Goal: Task Accomplishment & Management: Complete application form

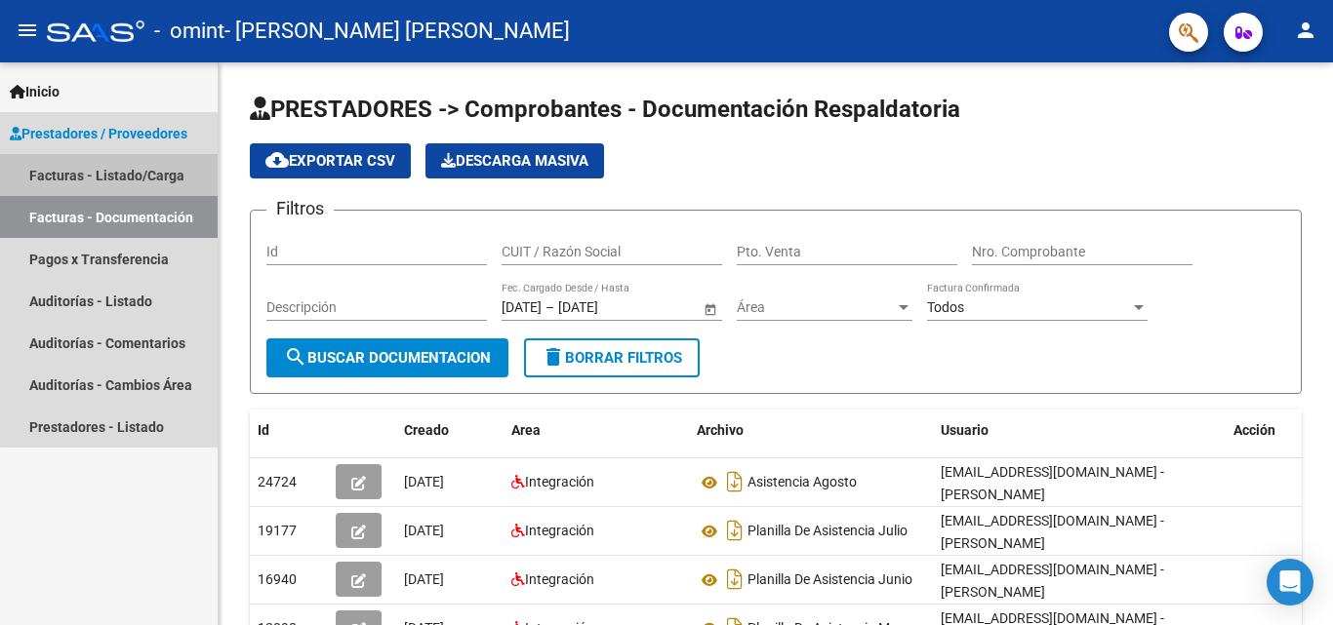
click at [151, 178] on link "Facturas - Listado/Carga" at bounding box center [109, 175] width 218 height 42
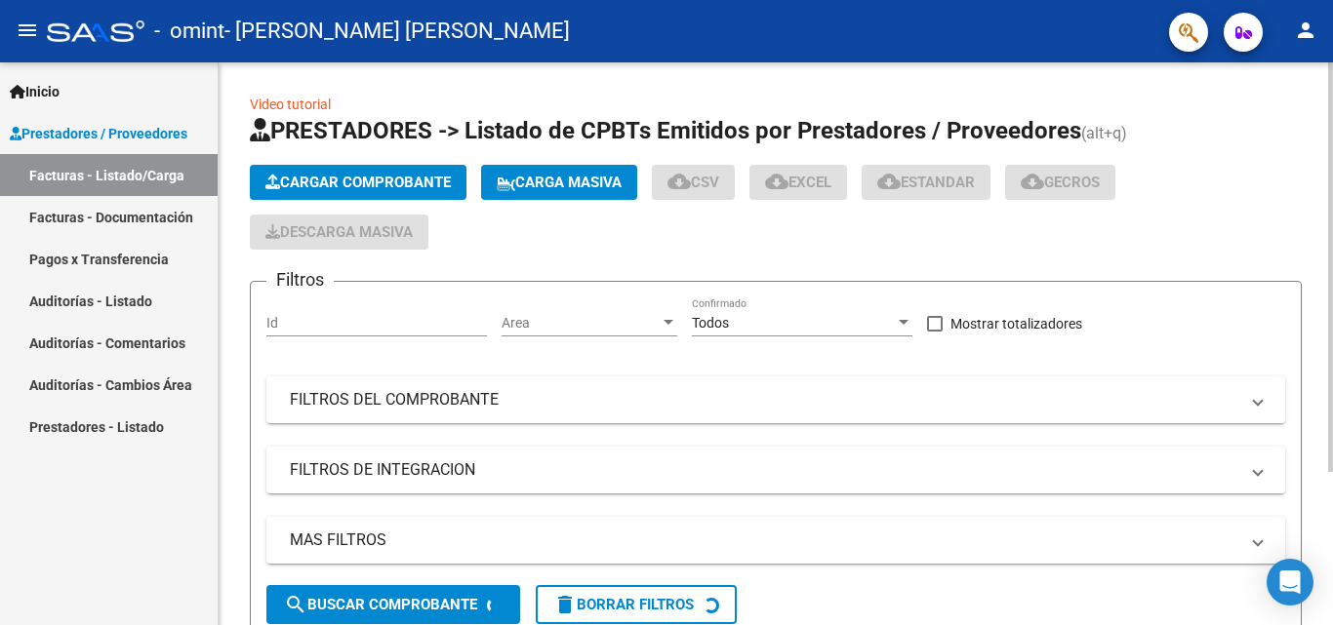
click at [340, 181] on span "Cargar Comprobante" at bounding box center [357, 183] width 185 height 18
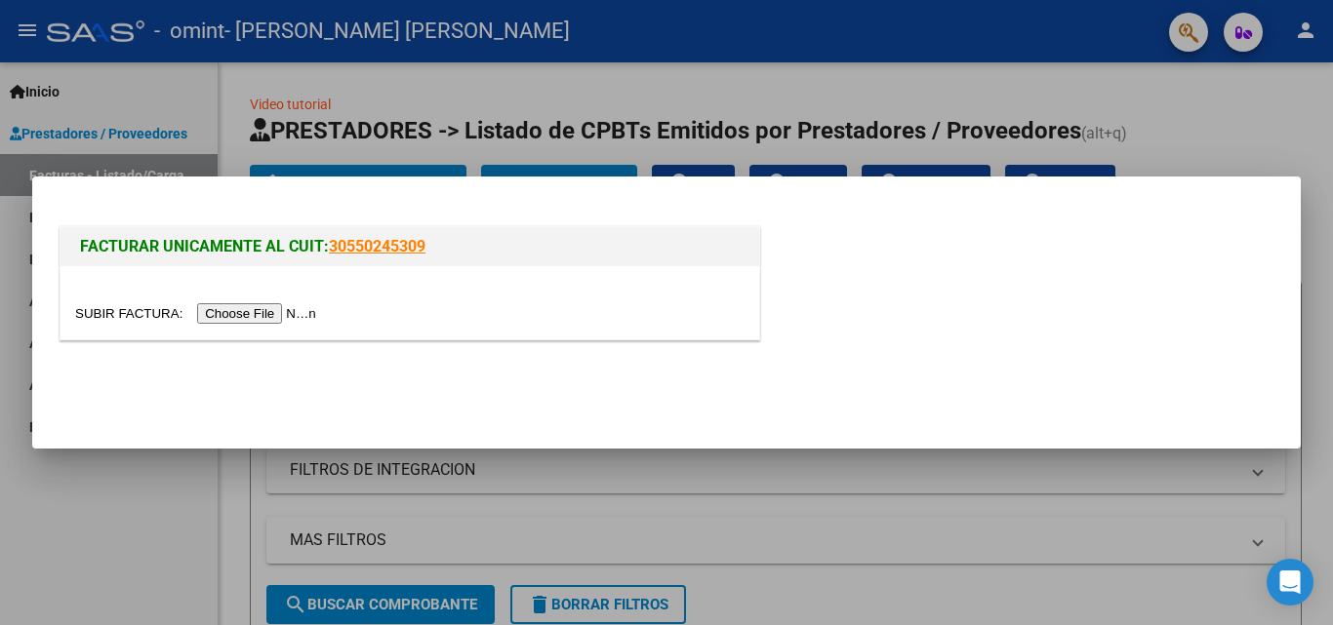
click at [298, 313] on input "file" at bounding box center [198, 313] width 247 height 20
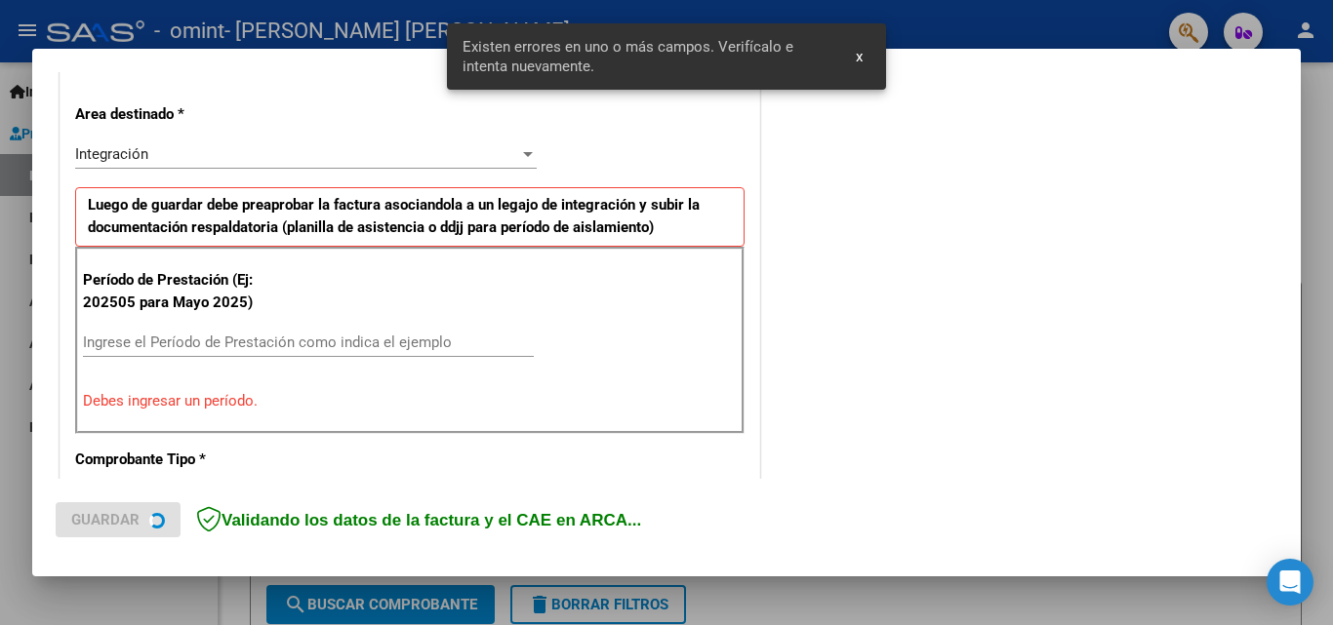
scroll to position [440, 0]
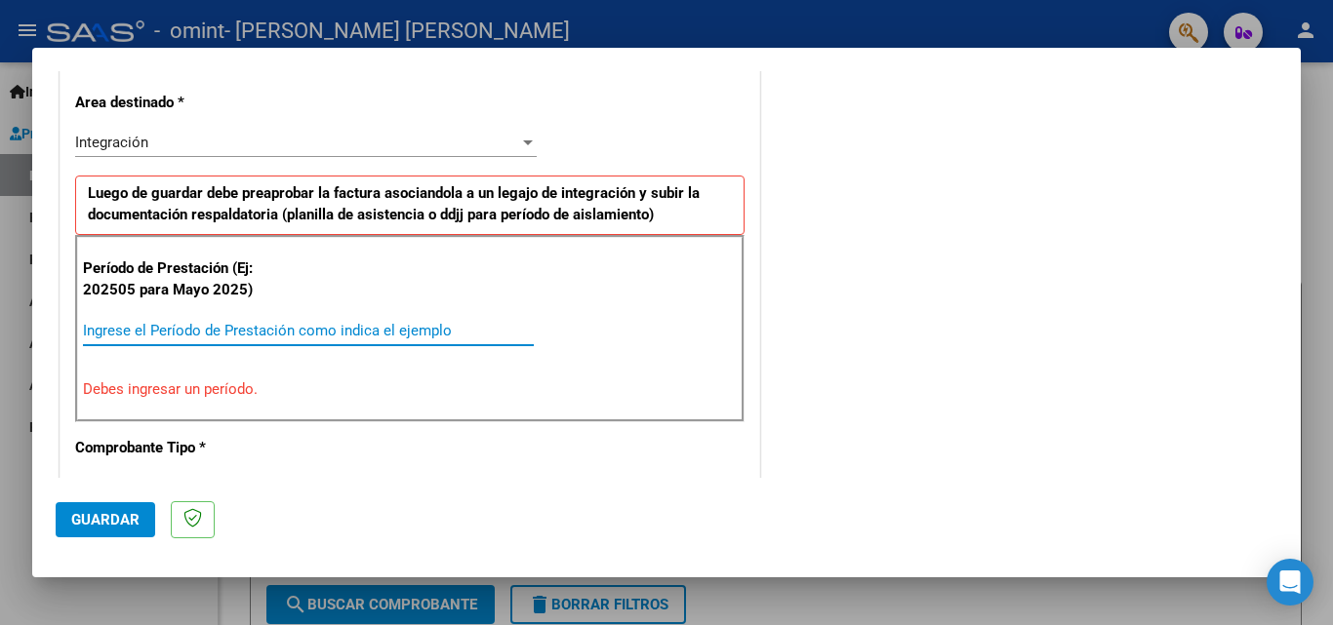
click at [378, 324] on input "Ingrese el Período de Prestación como indica el ejemplo" at bounding box center [308, 331] width 451 height 18
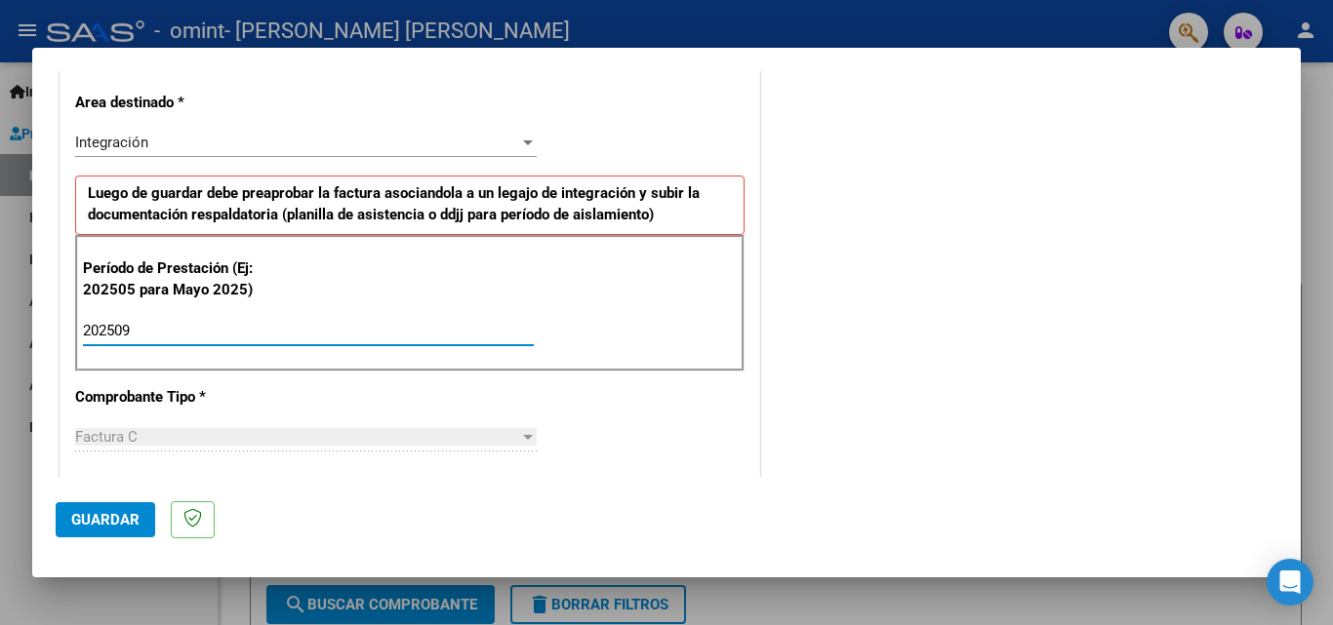
type input "202509"
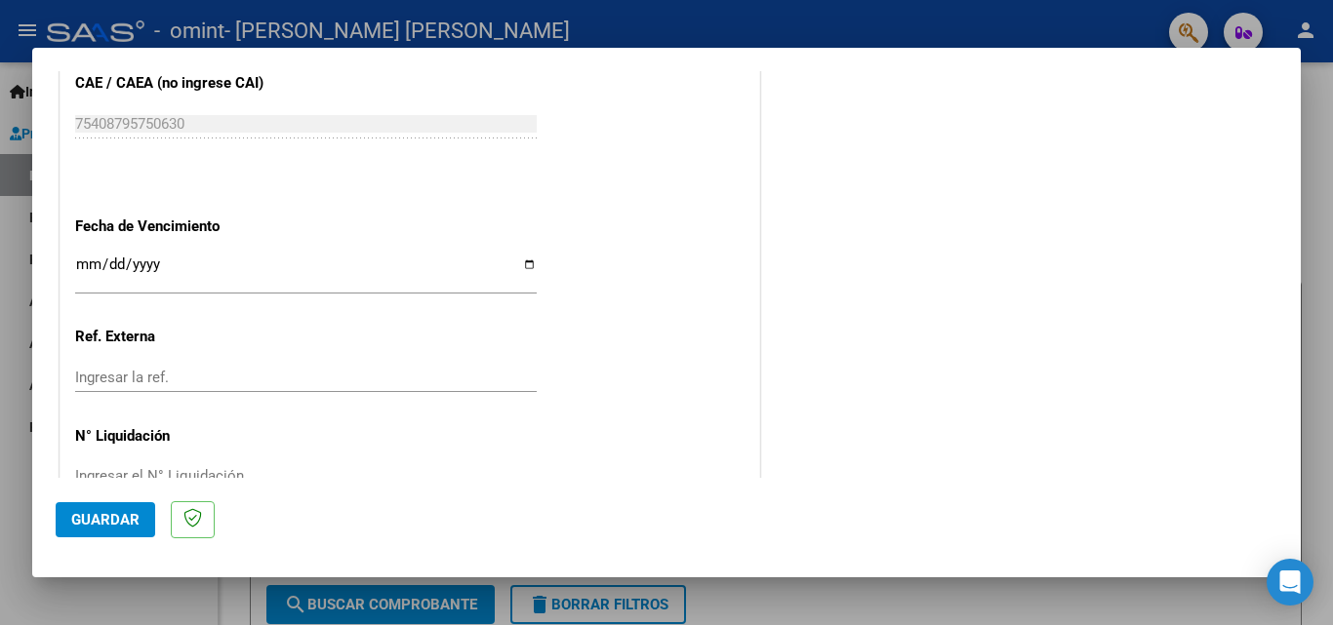
scroll to position [1310, 0]
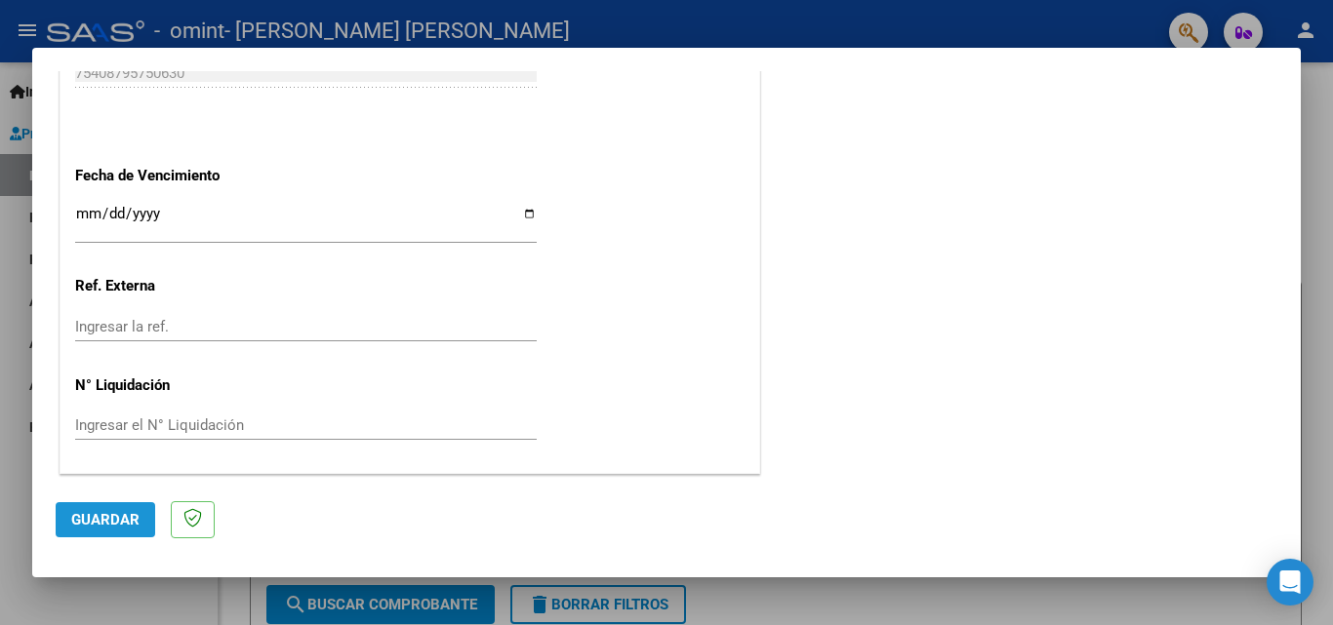
click at [127, 508] on button "Guardar" at bounding box center [106, 519] width 100 height 35
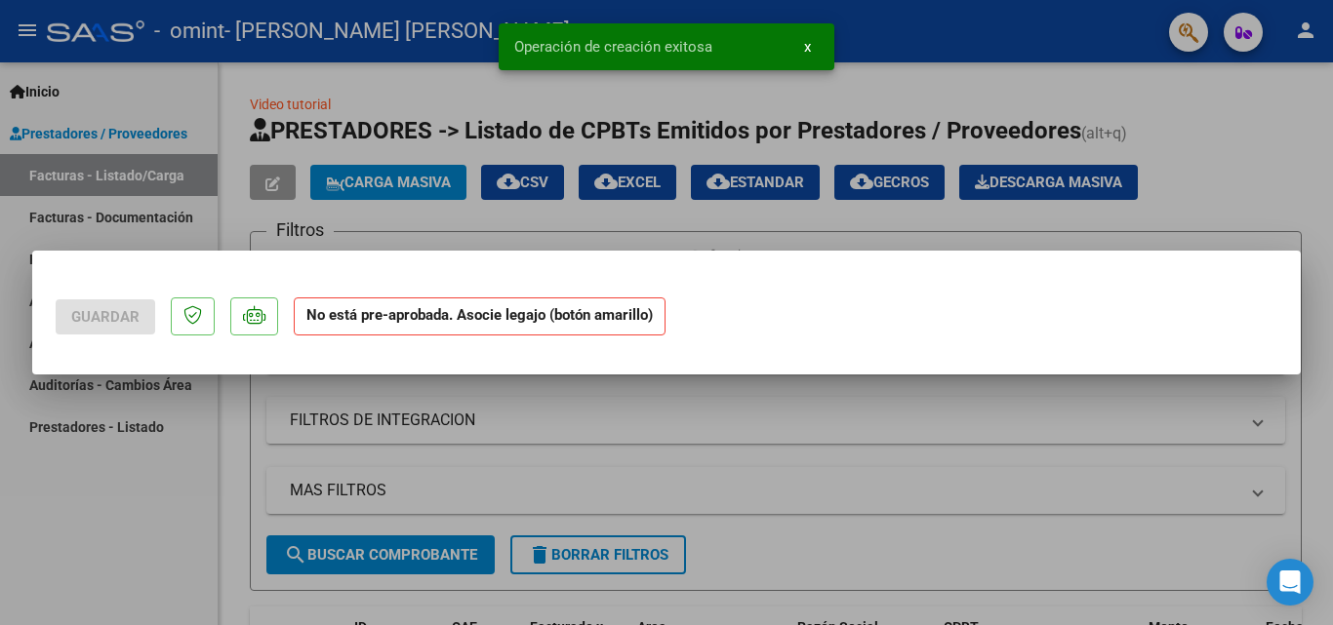
scroll to position [0, 0]
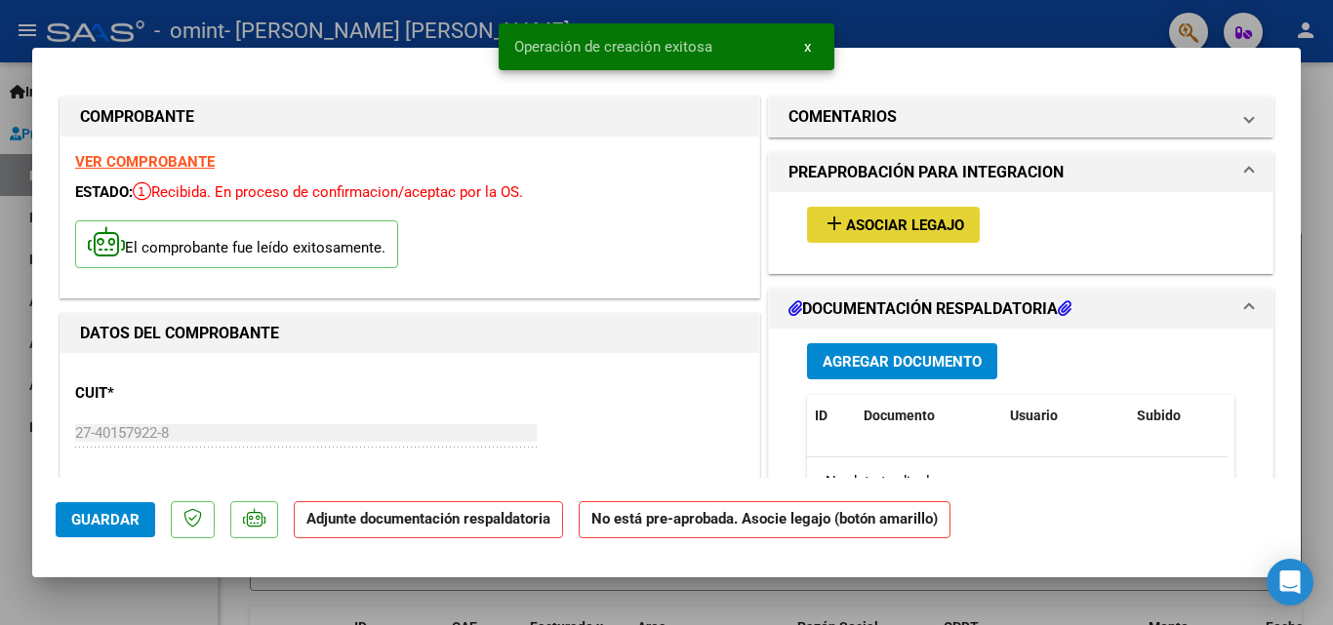
click at [913, 219] on span "Asociar Legajo" at bounding box center [905, 226] width 118 height 18
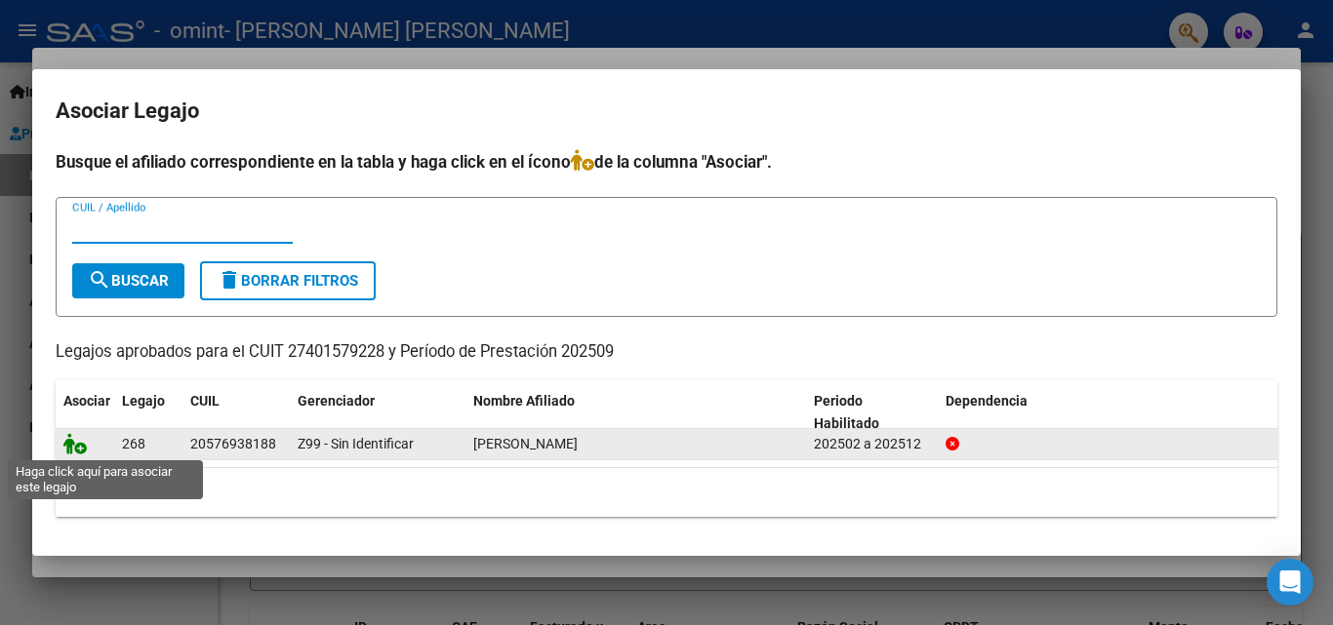
click at [74, 445] on icon at bounding box center [74, 443] width 23 height 21
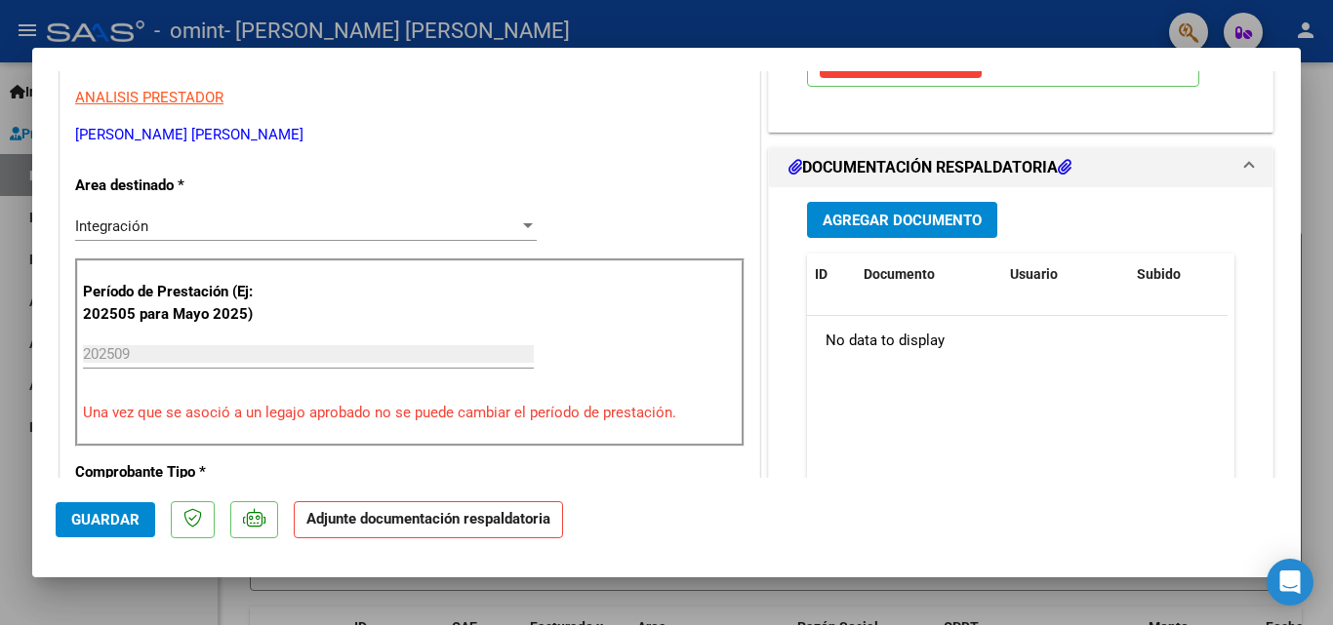
scroll to position [404, 0]
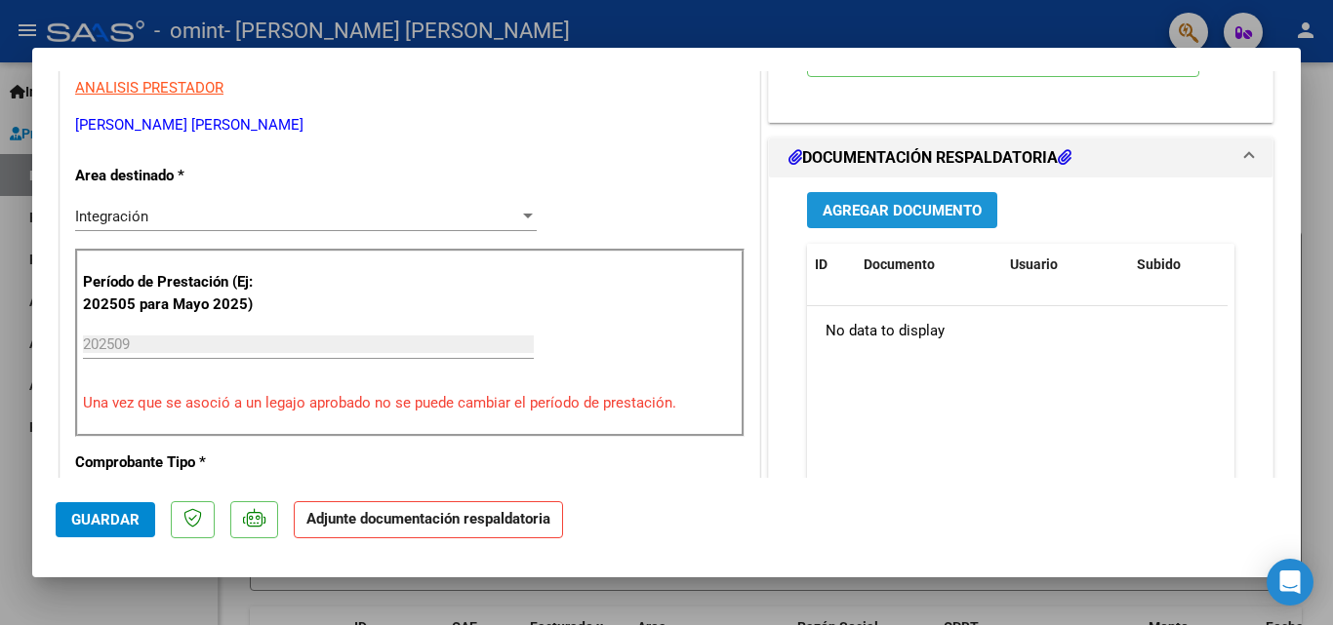
click at [963, 212] on span "Agregar Documento" at bounding box center [901, 211] width 159 height 18
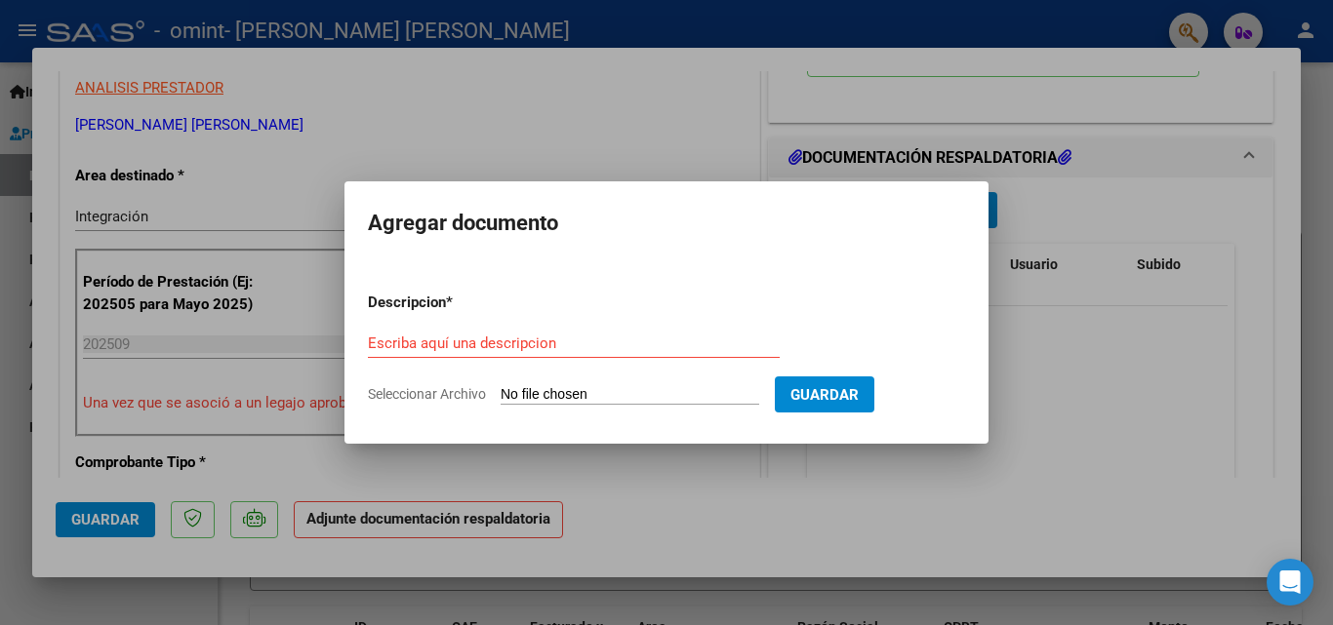
drag, startPoint x: 437, startPoint y: 394, endPoint x: 543, endPoint y: 401, distance: 106.6
click at [0, 0] on label "Seleccionar Archivo" at bounding box center [0, 0] width 0 height 0
click at [543, 401] on input "Seleccionar Archivo" at bounding box center [629, 395] width 259 height 19
type input "C:\fakepath\Asistencia Septiembre [PERSON_NAME].pdf"
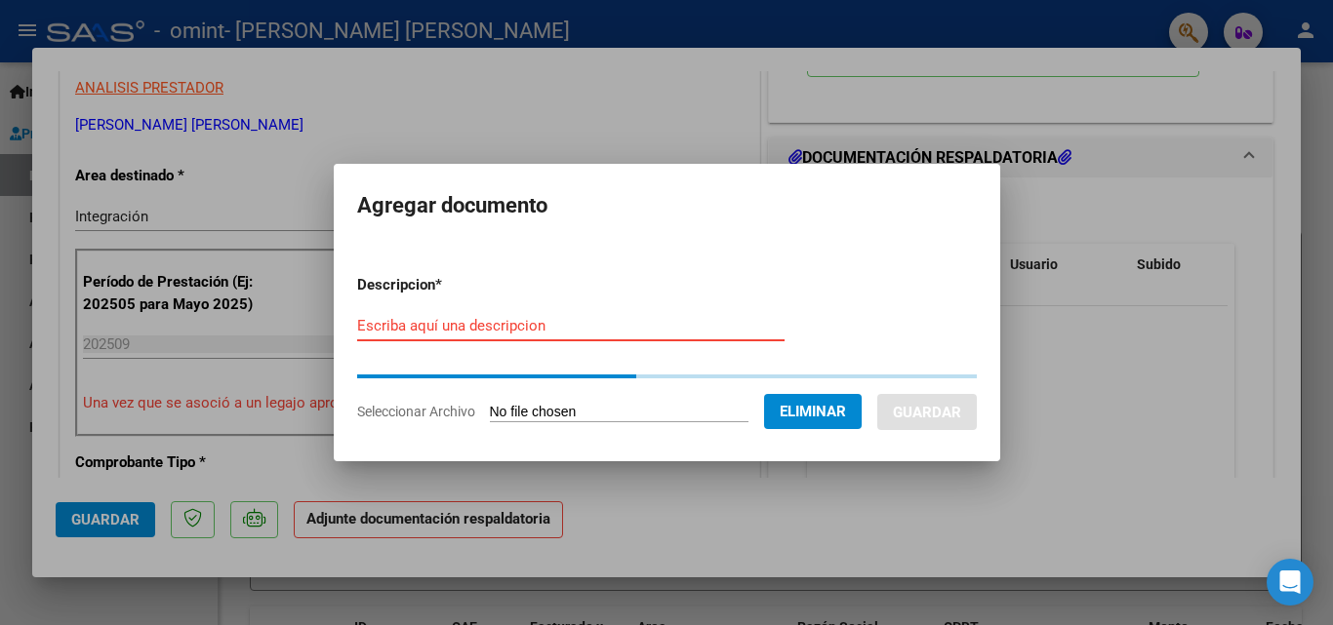
click at [491, 326] on input "Escriba aquí una descripcion" at bounding box center [570, 326] width 427 height 18
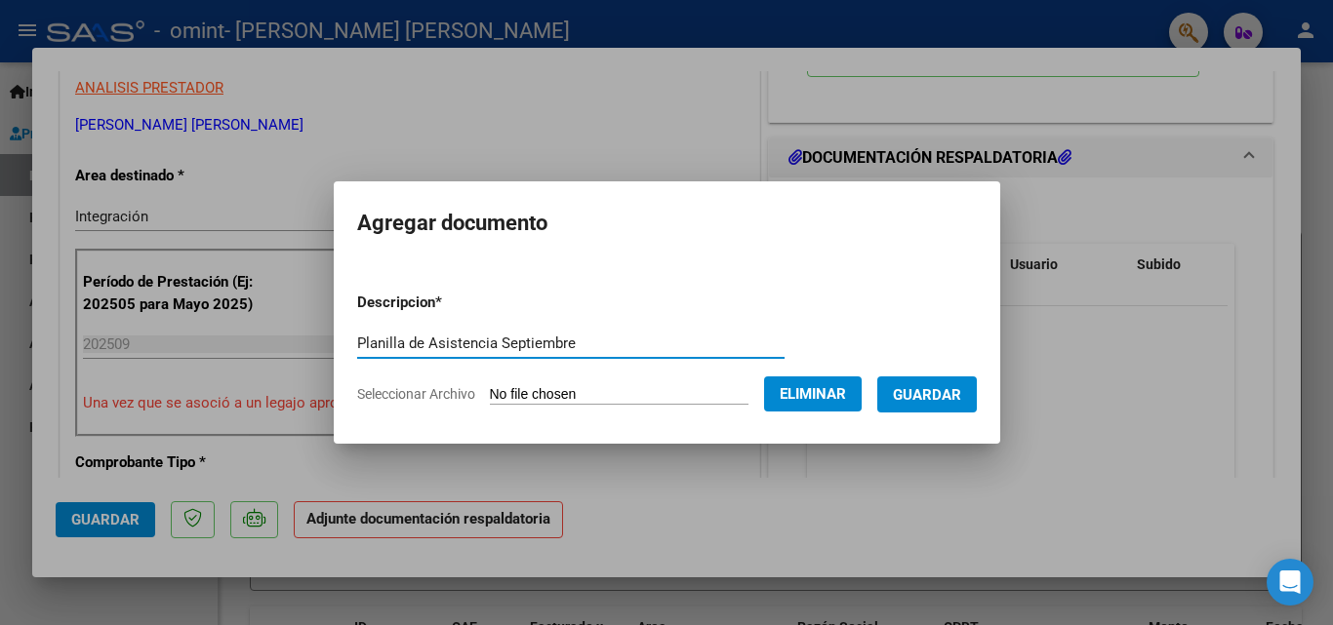
type input "Planilla de Asistencia Septiembre"
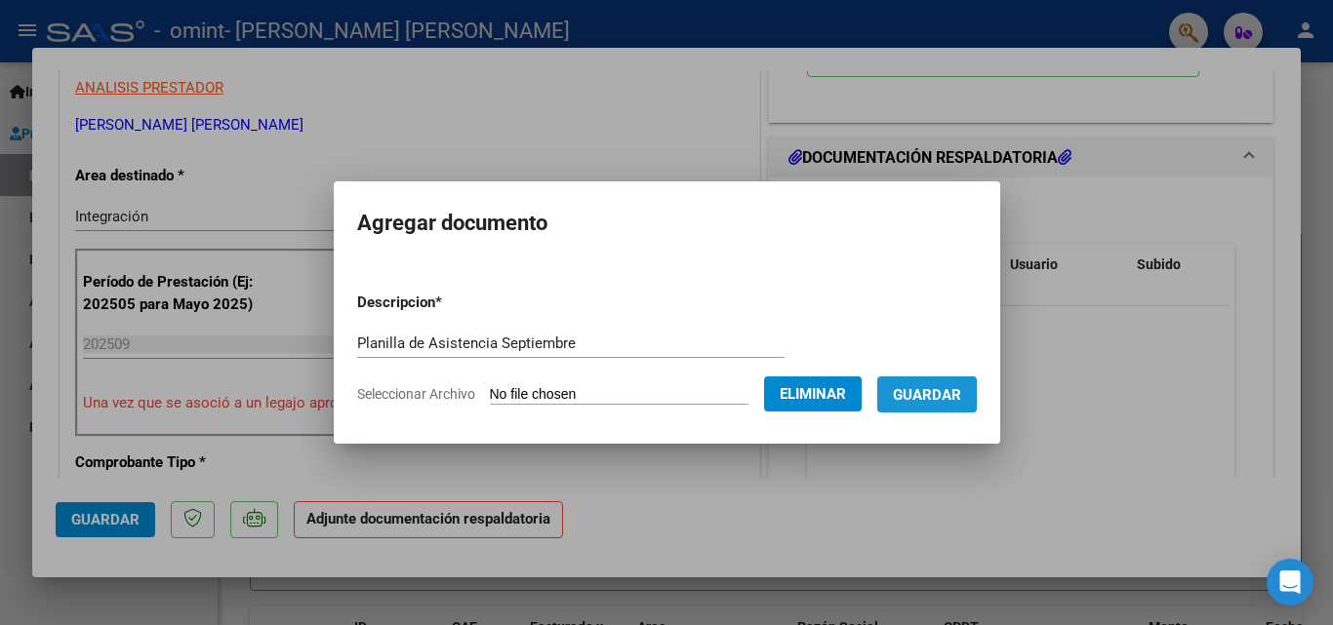
click at [941, 404] on button "Guardar" at bounding box center [927, 395] width 100 height 36
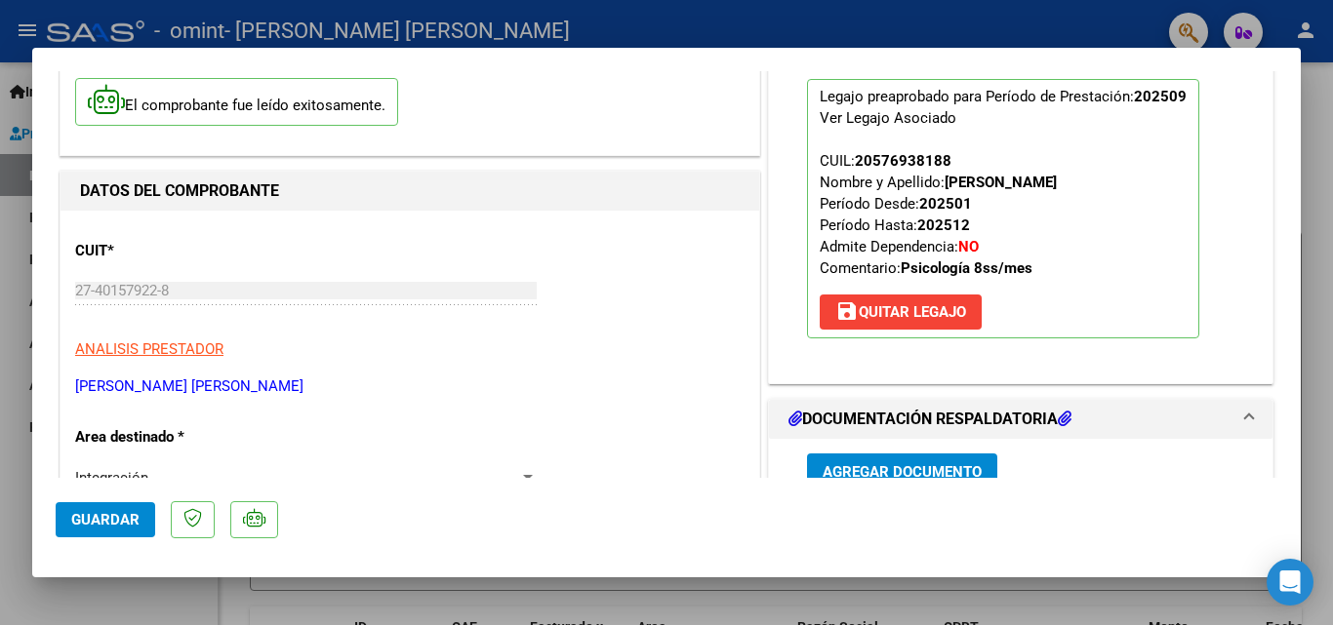
scroll to position [0, 0]
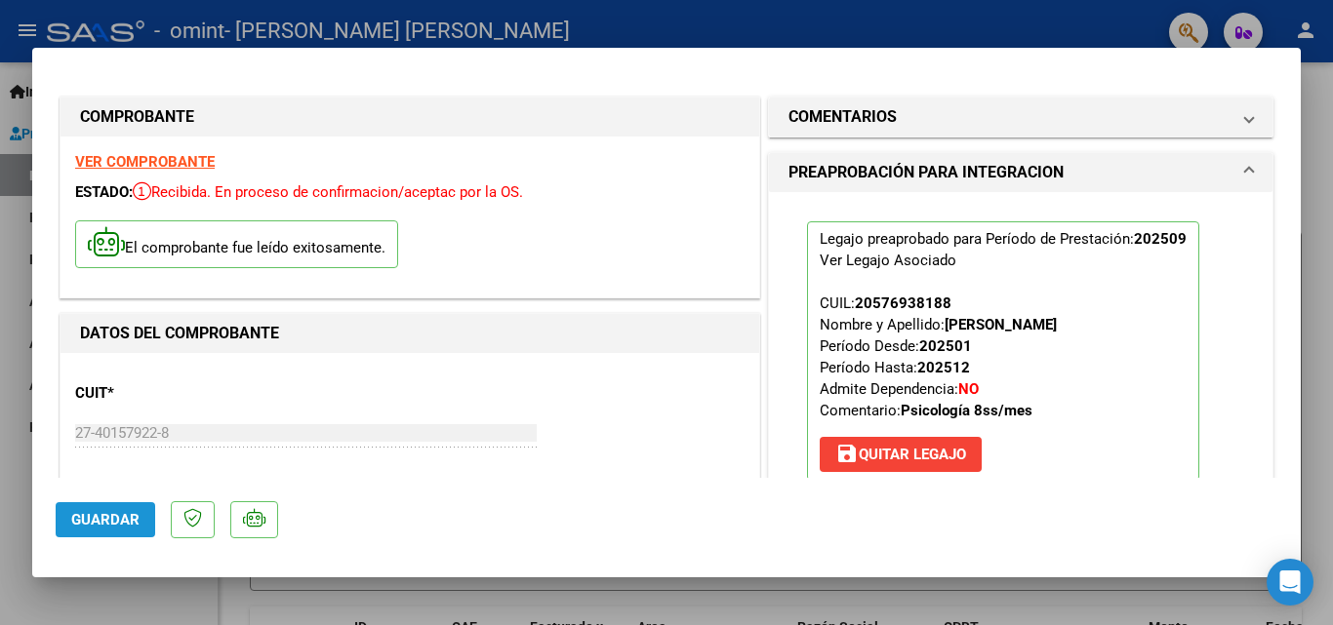
click at [121, 515] on span "Guardar" at bounding box center [105, 520] width 68 height 18
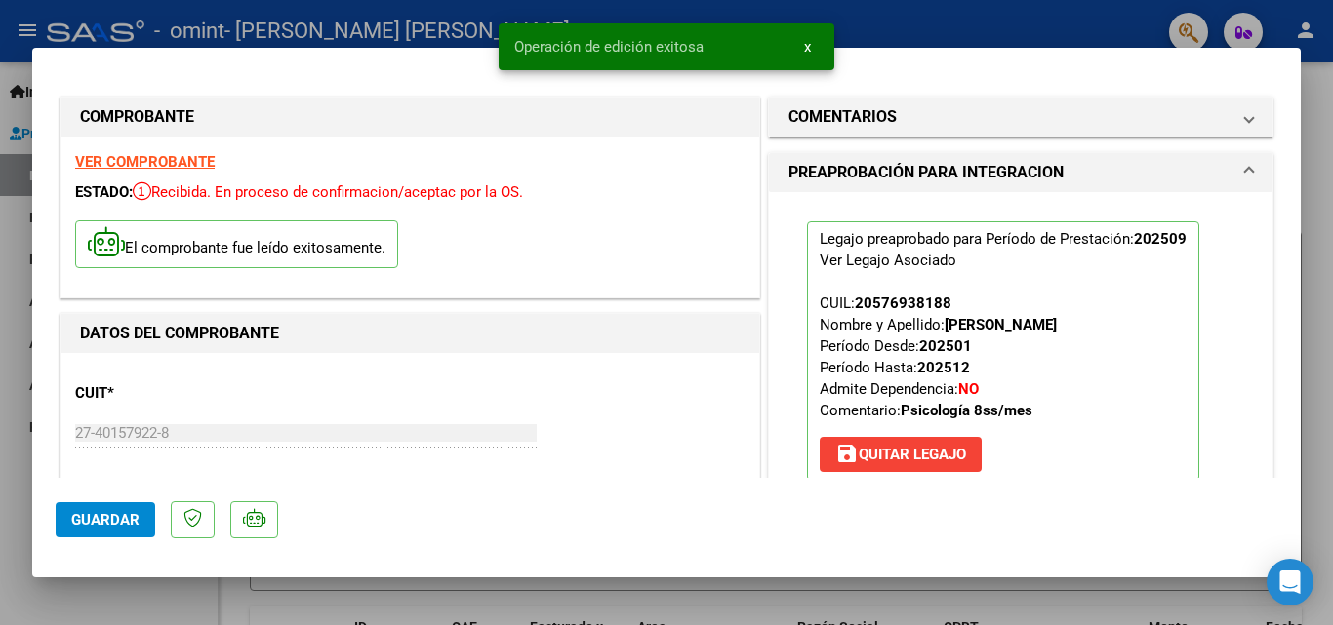
click at [1317, 173] on div at bounding box center [666, 312] width 1333 height 625
type input "$ 0,00"
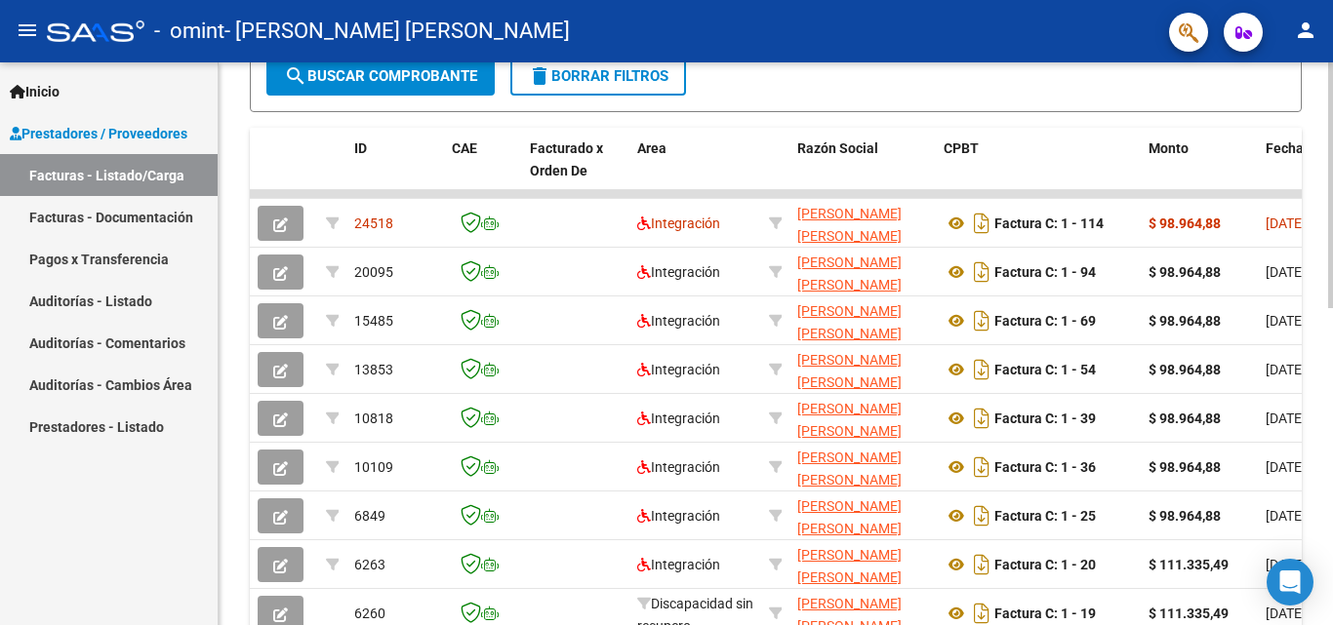
scroll to position [541, 0]
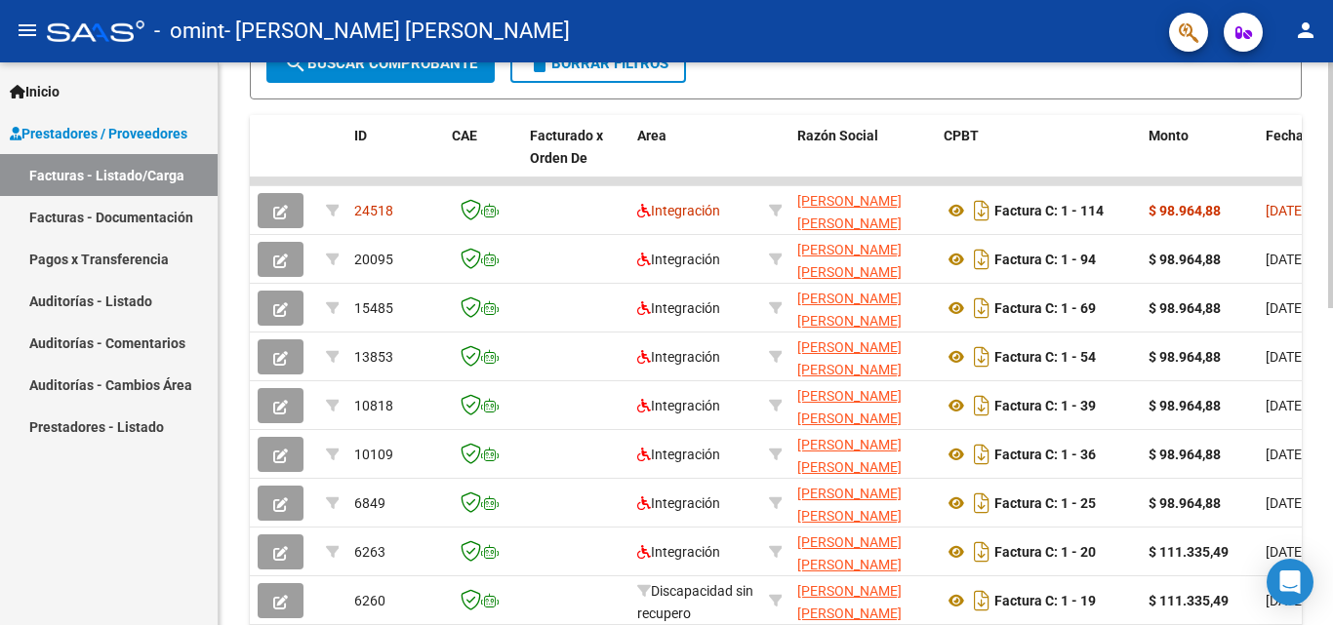
click at [1328, 351] on div at bounding box center [1330, 427] width 5 height 246
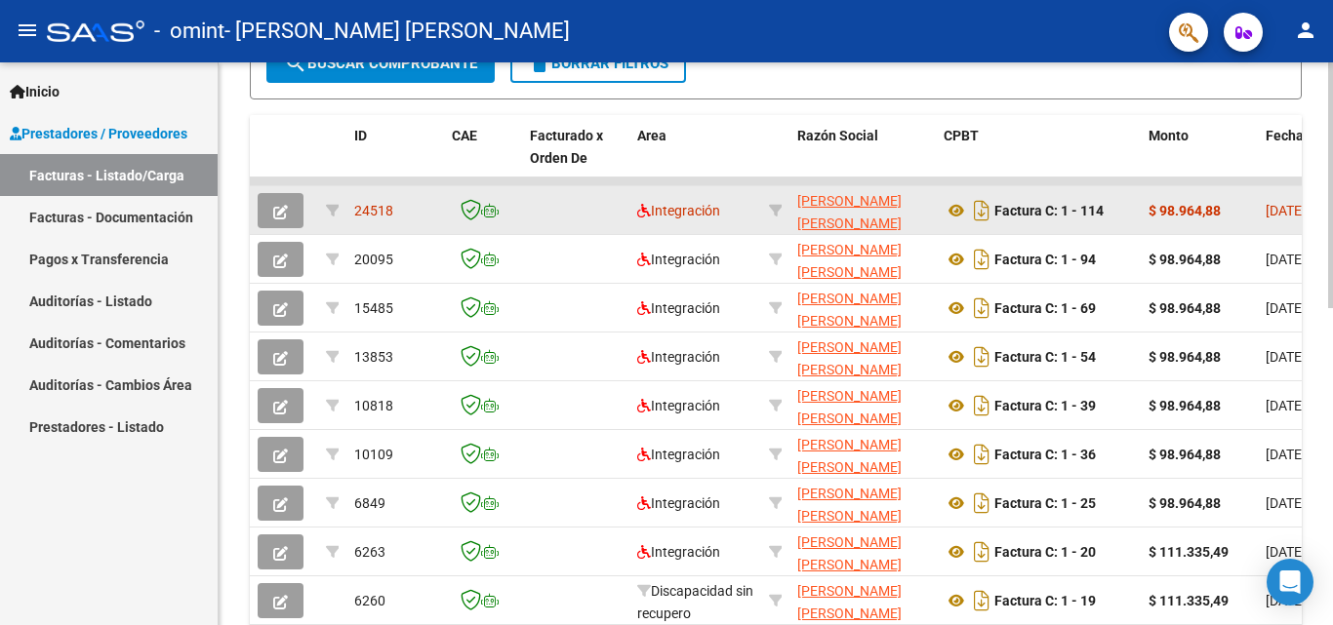
drag, startPoint x: 1094, startPoint y: 179, endPoint x: 1179, endPoint y: 187, distance: 86.2
click at [1179, 187] on datatable-scroller "24518 Integración [PERSON_NAME] [PERSON_NAME] 27401579228 Factura C: 1 - 114 $ …" at bounding box center [776, 426] width 1052 height 497
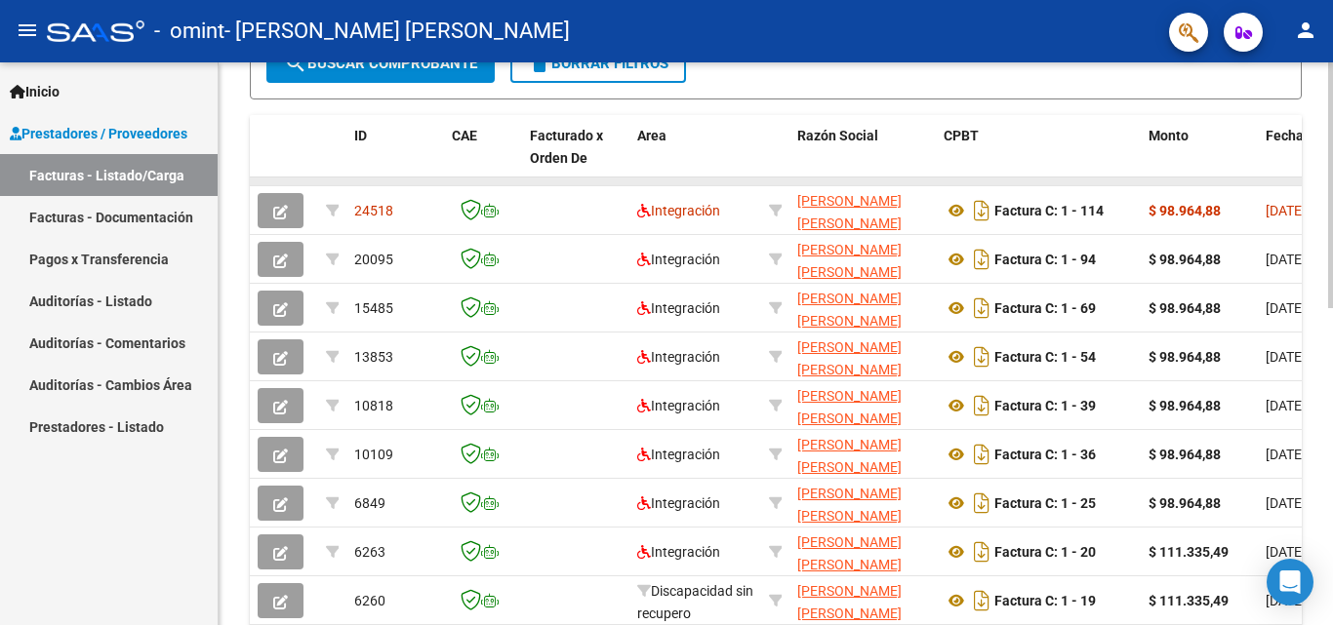
drag, startPoint x: 1137, startPoint y: 180, endPoint x: 1147, endPoint y: 182, distance: 9.9
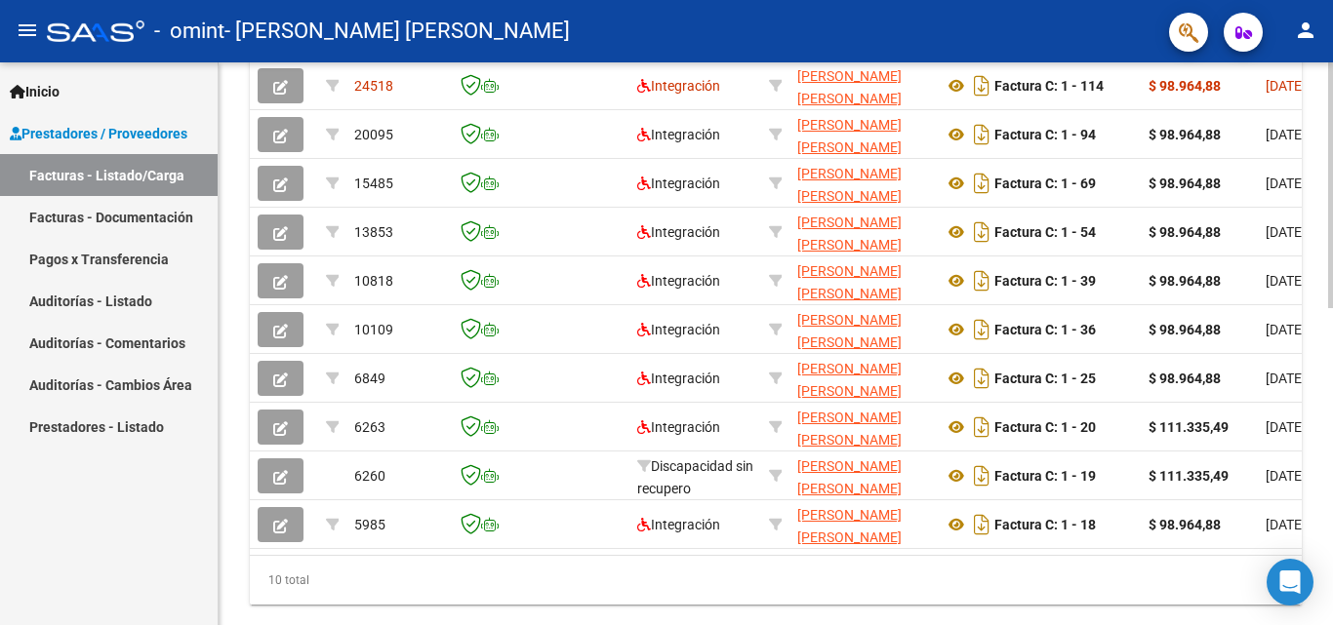
scroll to position [651, 0]
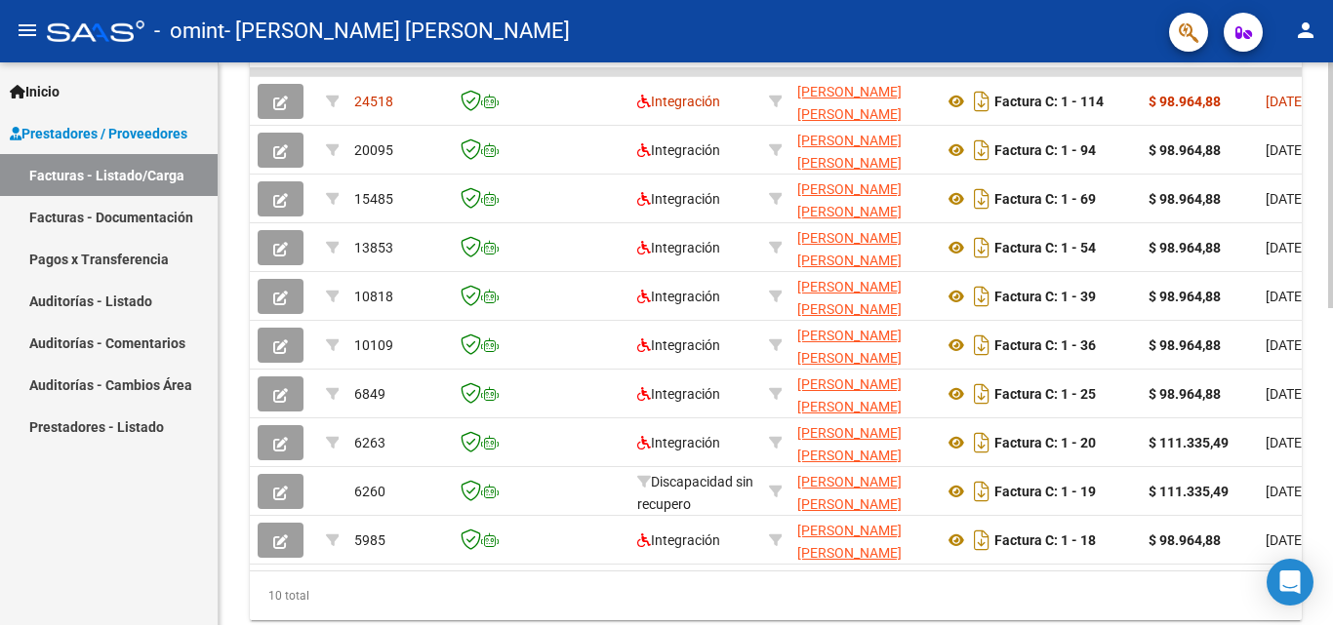
click at [1325, 379] on div "Video tutorial PRESTADORES -> Listado de CPBTs Emitidos por Prestadores / Prove…" at bounding box center [778, 47] width 1119 height 1271
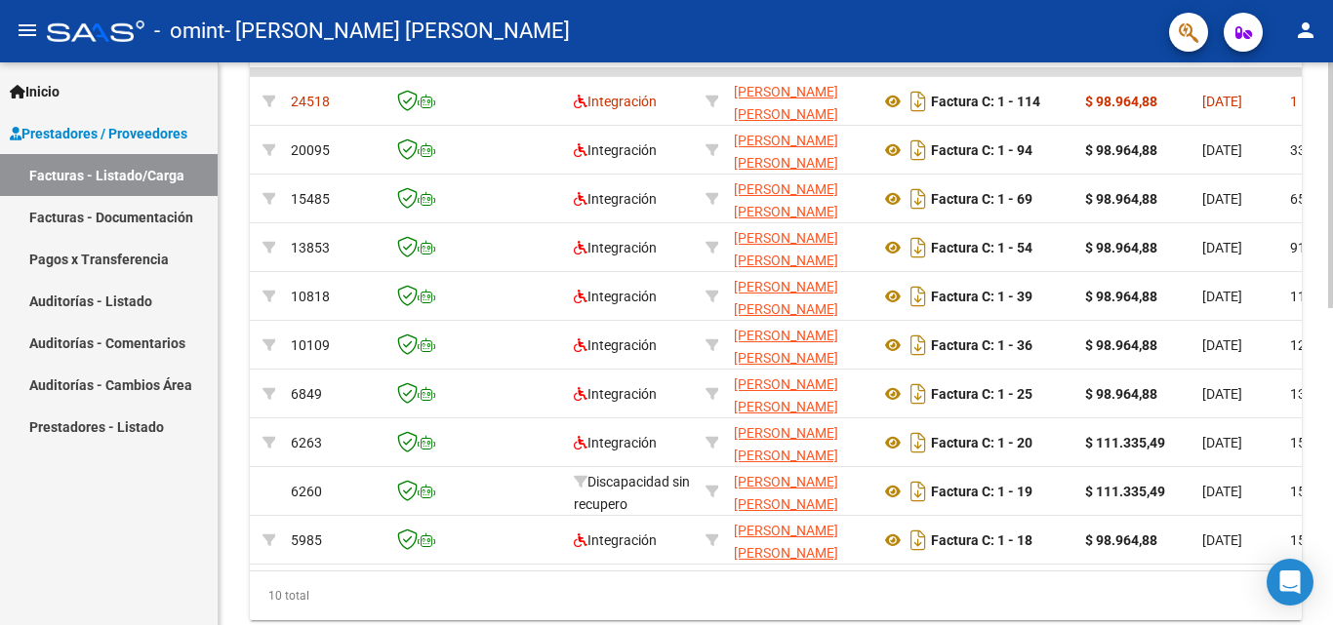
scroll to position [0, 0]
